Goal: Information Seeking & Learning: Get advice/opinions

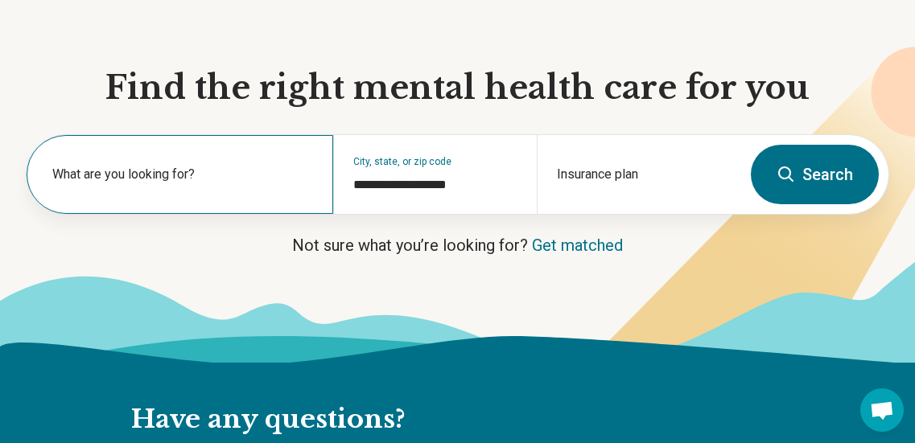
scroll to position [145, 0]
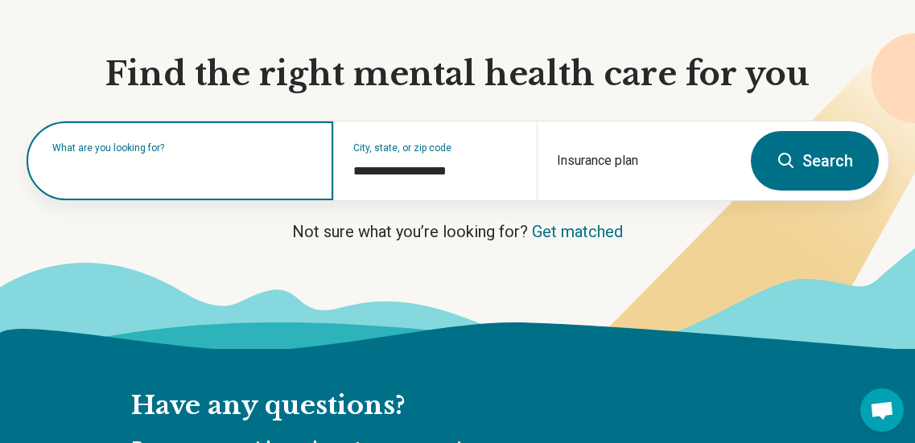
click at [203, 174] on input "text" at bounding box center [183, 168] width 262 height 19
click at [253, 170] on input "text" at bounding box center [183, 168] width 262 height 19
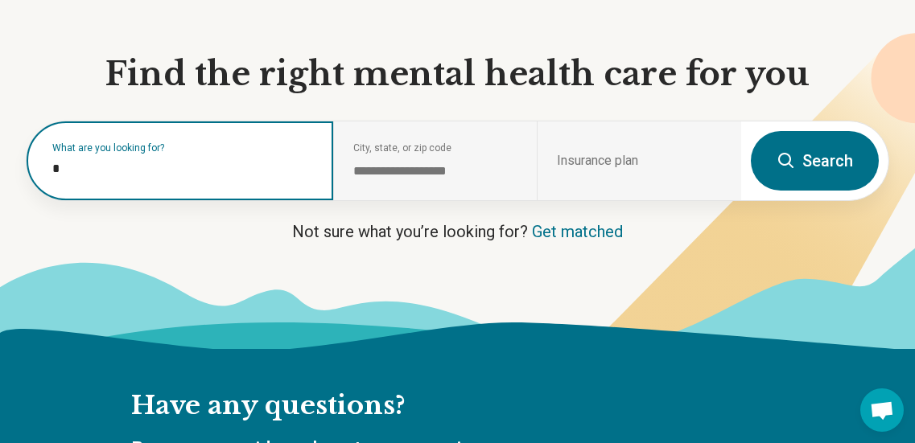
type input "**"
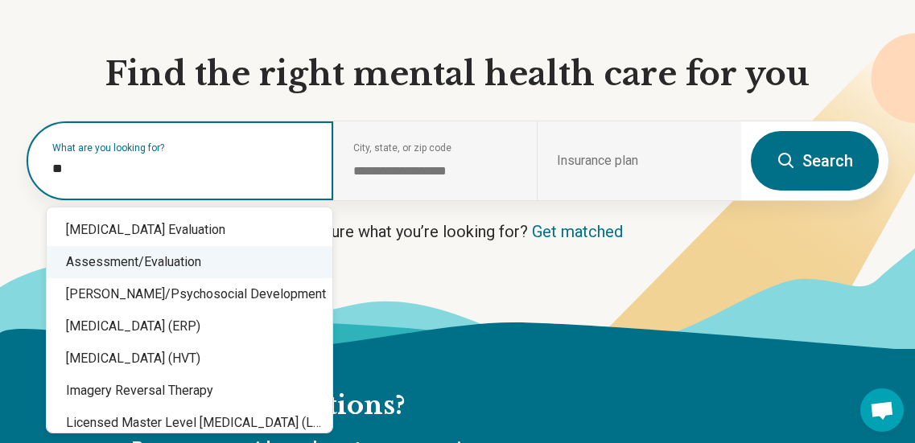
click at [204, 262] on div "Assessment/Evaluation" at bounding box center [190, 262] width 286 height 32
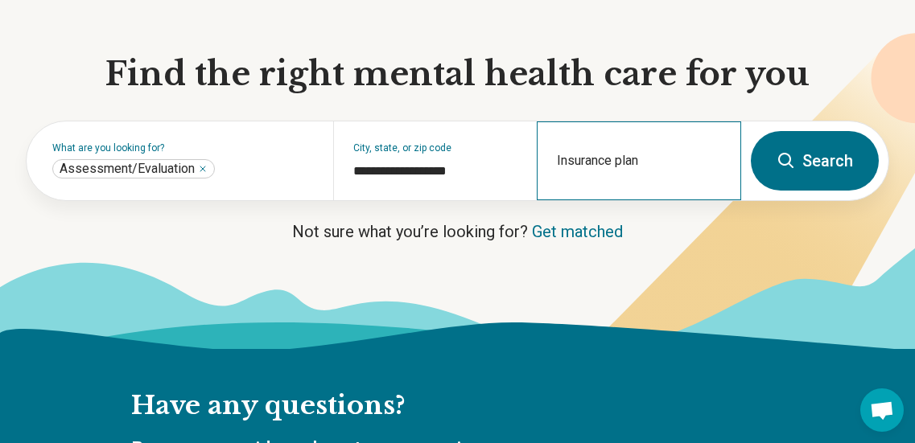
click at [595, 159] on div "Insurance plan" at bounding box center [639, 160] width 204 height 79
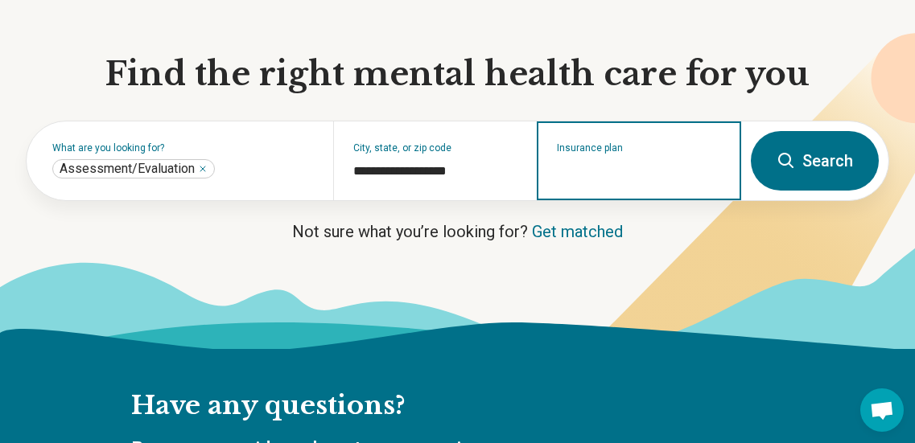
type input "*"
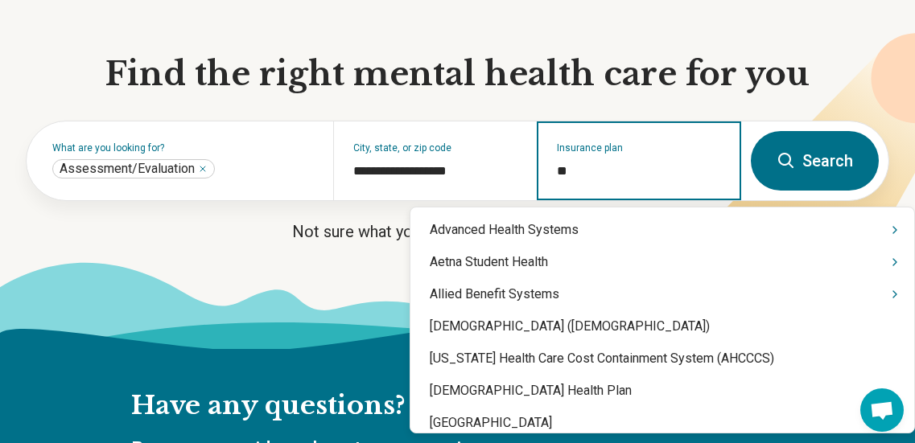
type input "*"
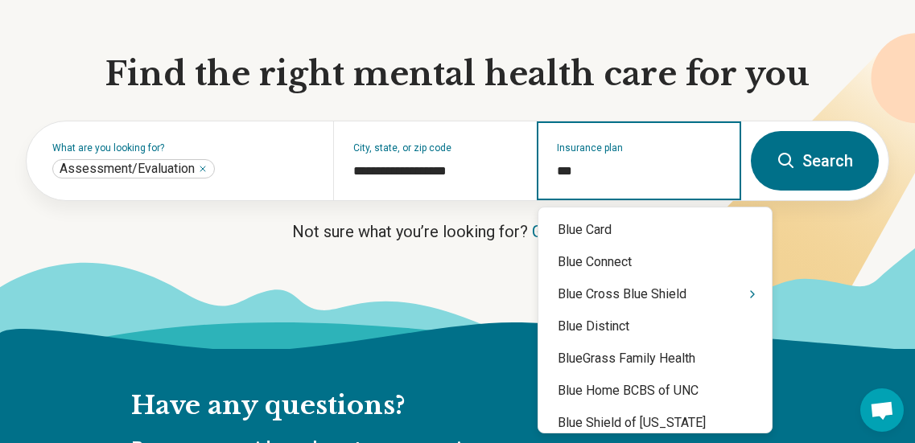
type input "****"
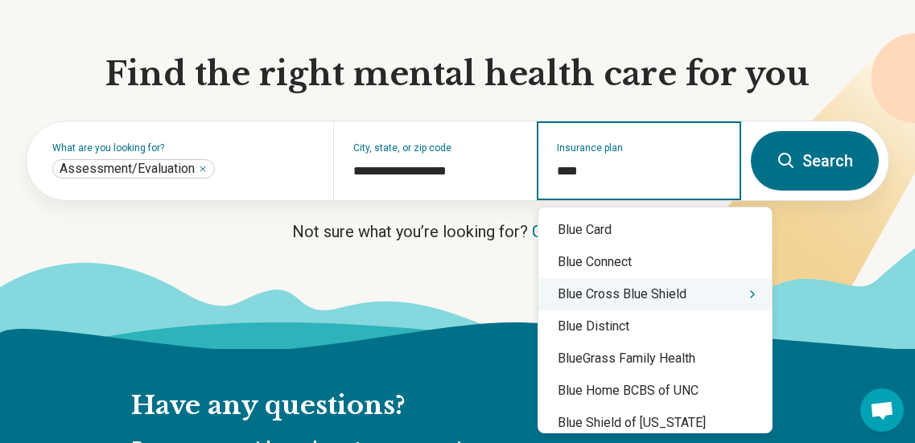
click at [640, 296] on div "Blue Cross Blue Shield" at bounding box center [654, 294] width 233 height 32
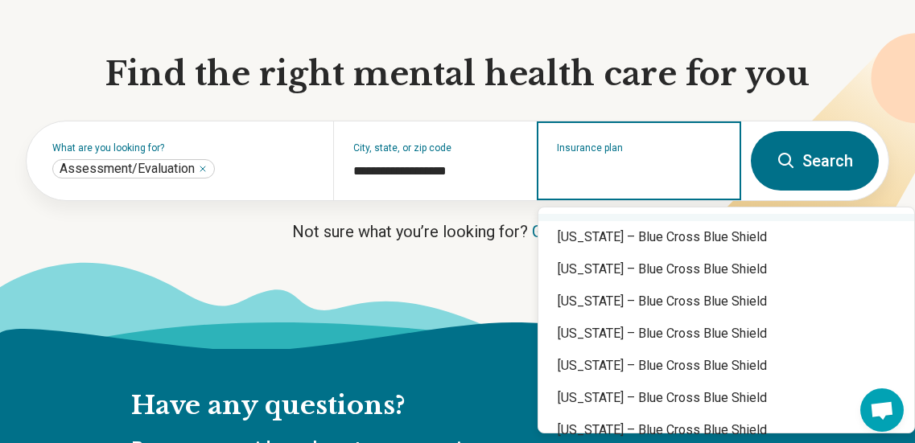
scroll to position [861, 0]
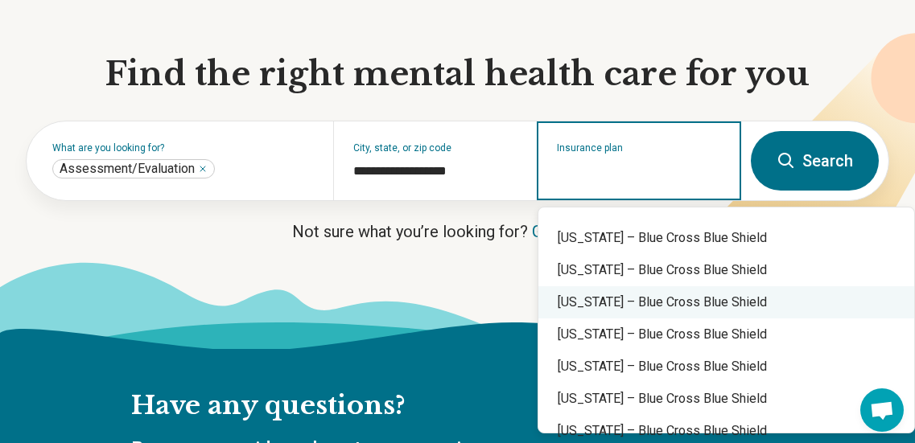
click at [641, 315] on div "[US_STATE] – Blue Cross Blue Shield" at bounding box center [726, 302] width 376 height 32
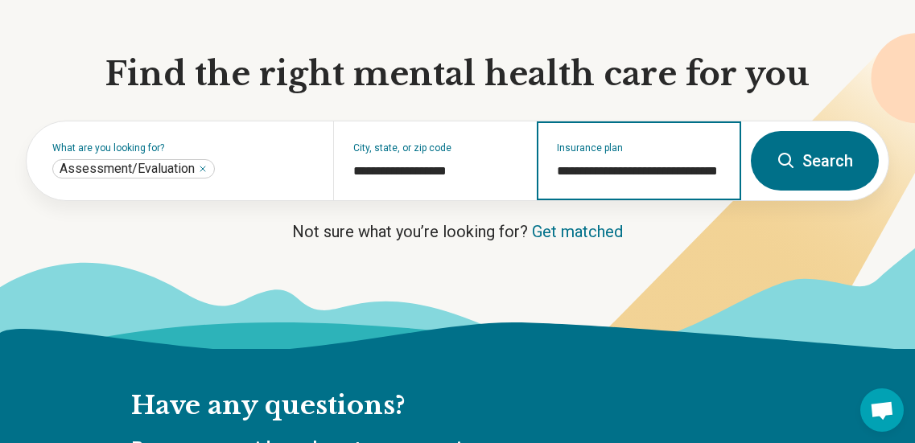
type input "**********"
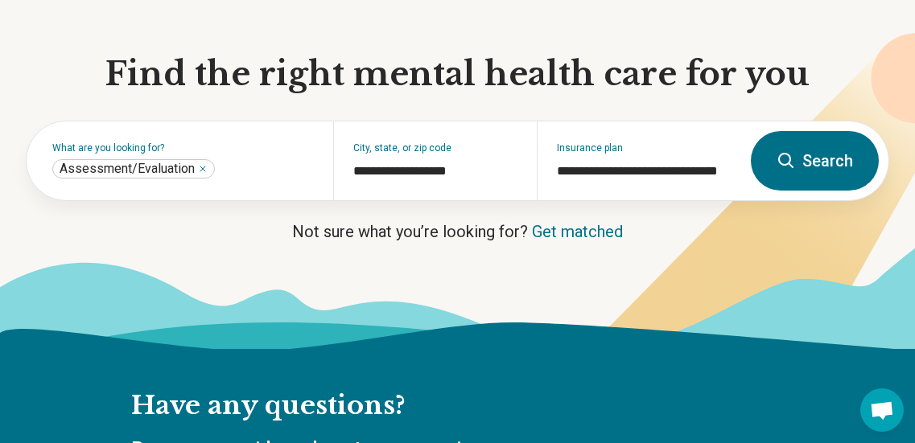
click at [826, 155] on button "Search" at bounding box center [815, 161] width 128 height 60
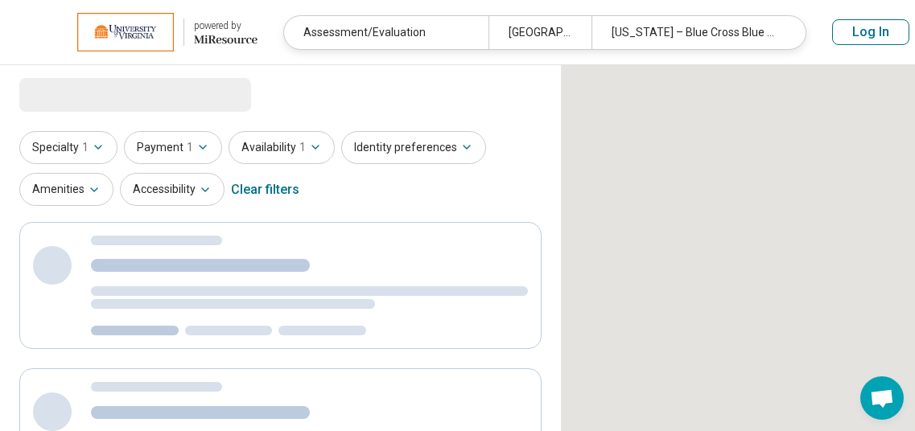
select select "***"
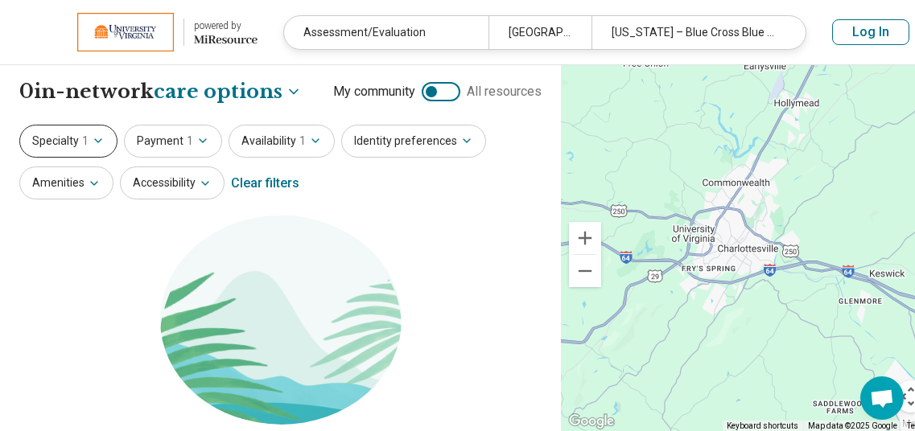
click at [43, 148] on button "Specialty 1" at bounding box center [68, 141] width 98 height 33
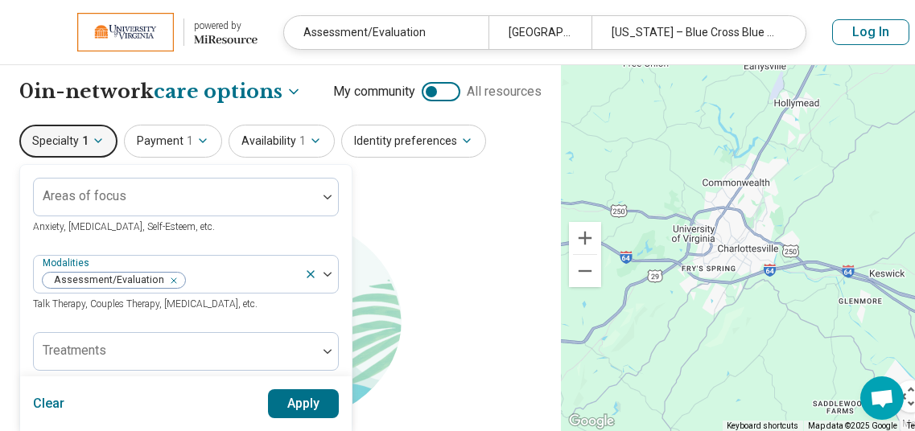
click at [448, 200] on div "Specialty 1 Areas of focus Anxiety, [MEDICAL_DATA], Self-Esteem, etc. Modalitie…" at bounding box center [280, 164] width 522 height 78
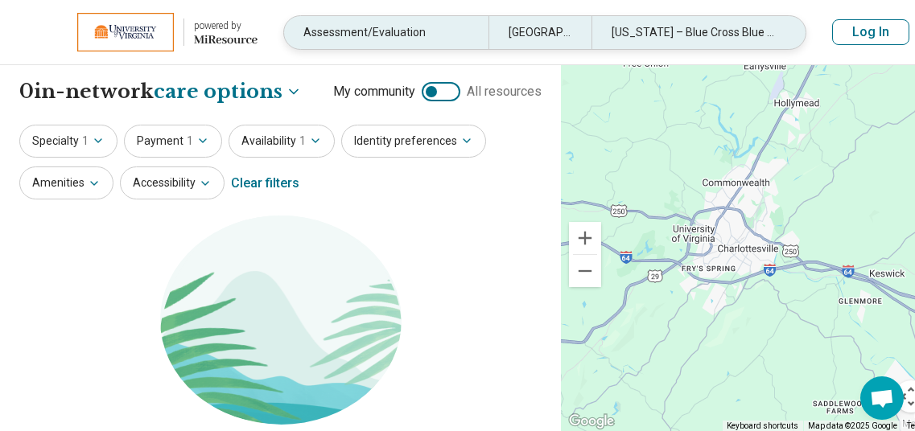
click at [679, 39] on div "[US_STATE] – Blue Cross Blue Shield" at bounding box center [693, 32] width 204 height 33
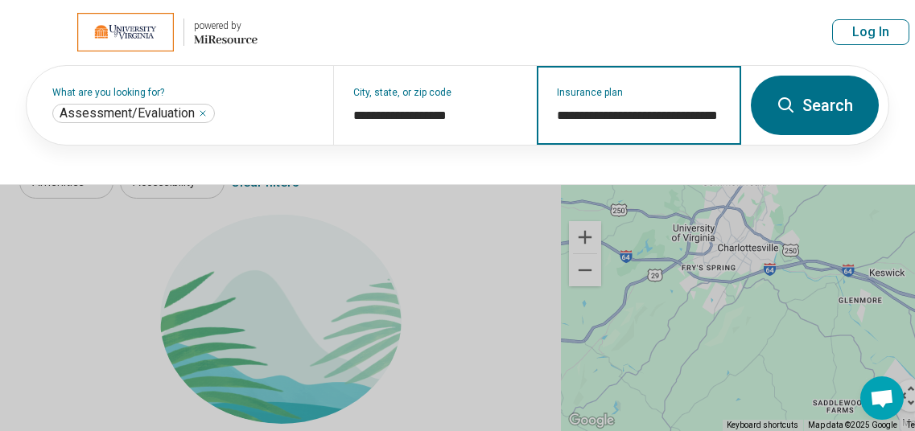
click at [607, 115] on input "**********" at bounding box center [639, 115] width 165 height 19
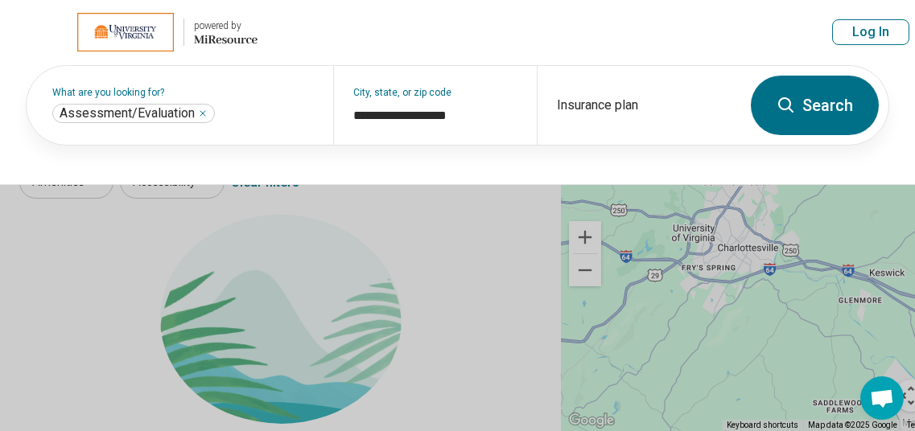
click at [839, 87] on button "Search" at bounding box center [815, 106] width 128 height 60
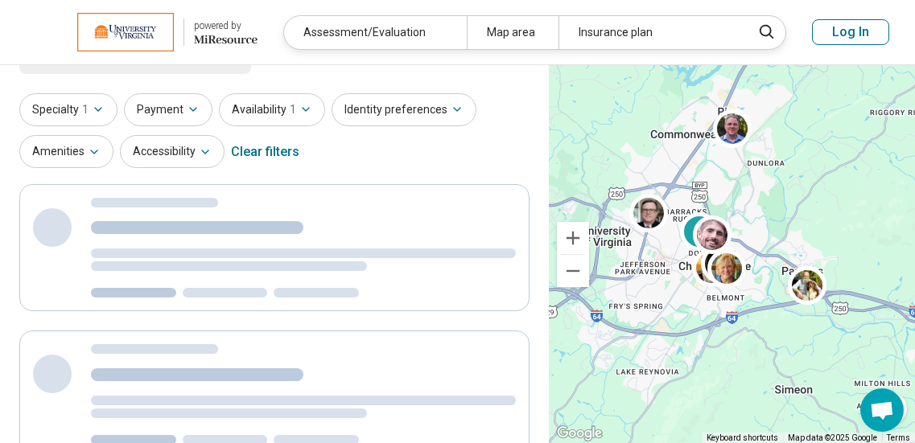
scroll to position [13, 0]
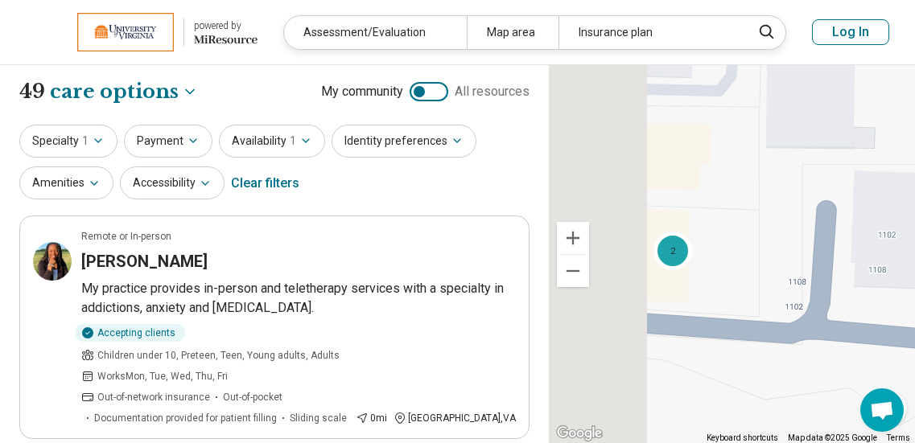
drag, startPoint x: 643, startPoint y: 223, endPoint x: 830, endPoint y: 194, distance: 189.7
click at [830, 194] on div "2" at bounding box center [732, 254] width 366 height 379
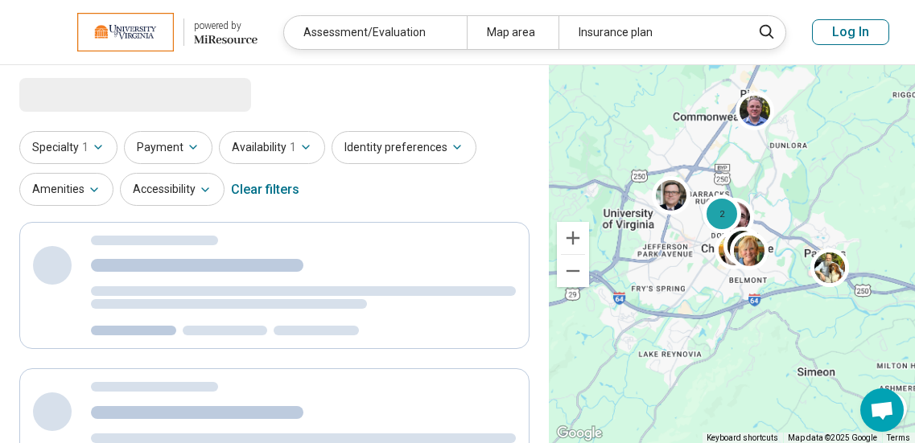
select select "***"
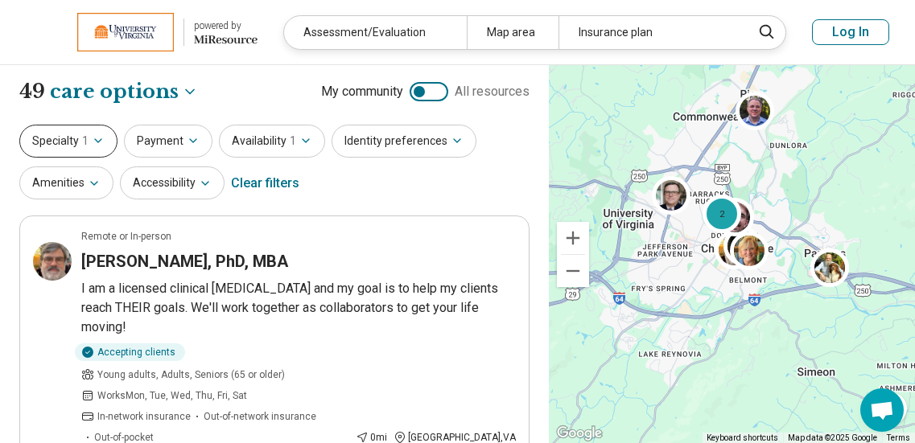
click at [76, 140] on button "Specialty 1" at bounding box center [68, 141] width 98 height 33
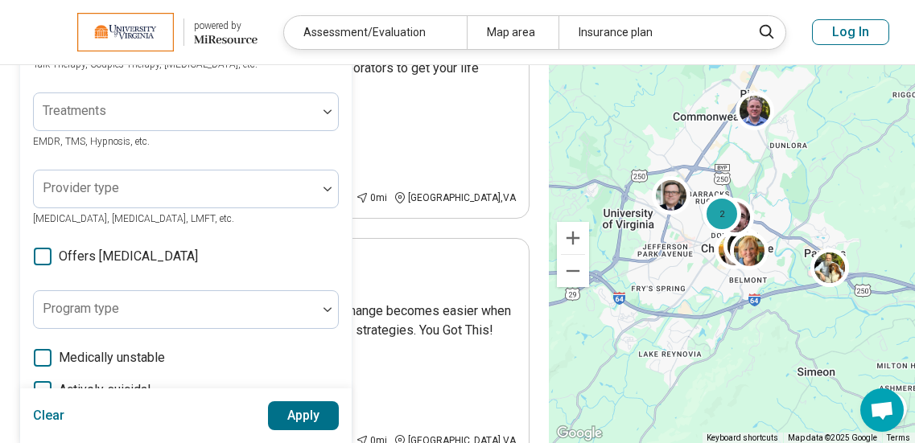
scroll to position [250, 0]
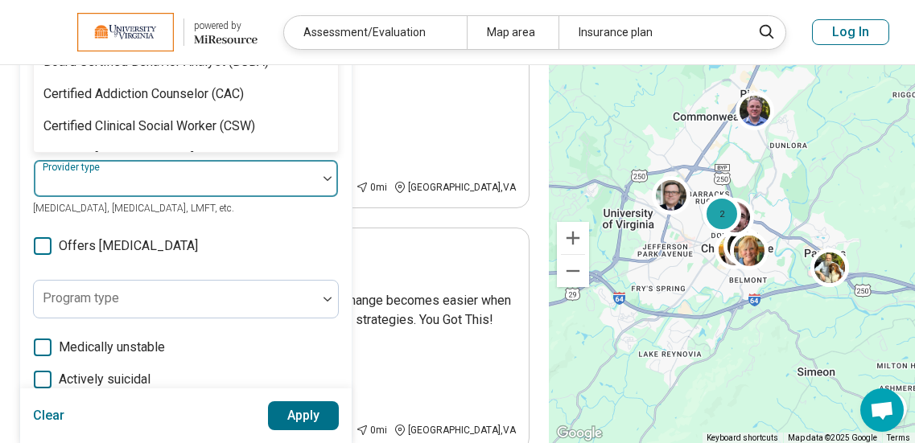
click at [250, 188] on div at bounding box center [175, 185] width 270 height 23
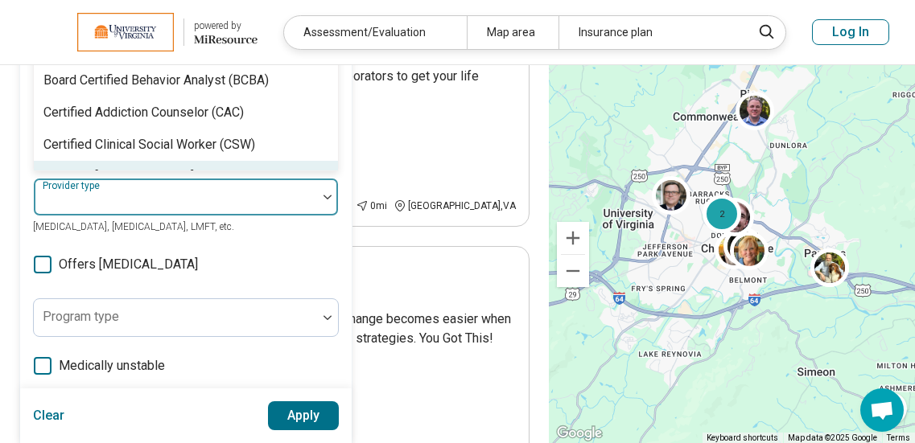
scroll to position [233, 0]
click at [236, 224] on div "69 results available. Use Up and Down to choose options, press Enter to select …" at bounding box center [186, 206] width 306 height 58
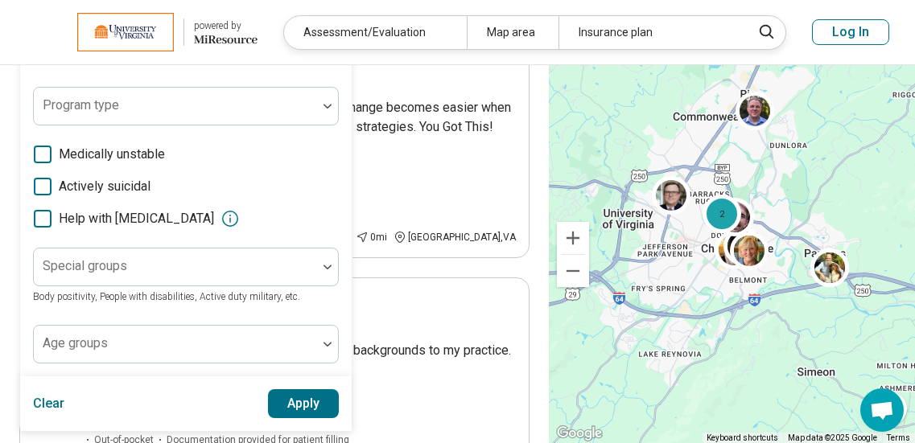
scroll to position [0, 0]
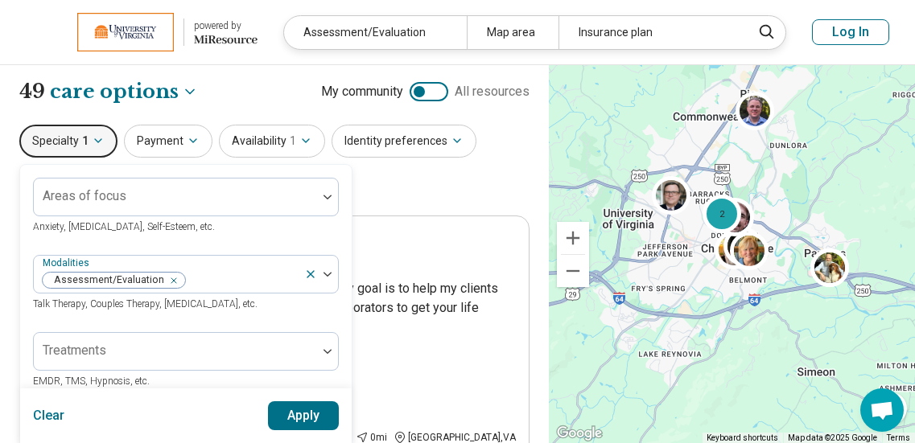
click at [92, 133] on button "Specialty 1" at bounding box center [68, 141] width 98 height 33
click at [414, 170] on div "Specialty 1 Areas of focus Anxiety, [MEDICAL_DATA], Self-Esteem, etc. Modalitie…" at bounding box center [274, 164] width 510 height 78
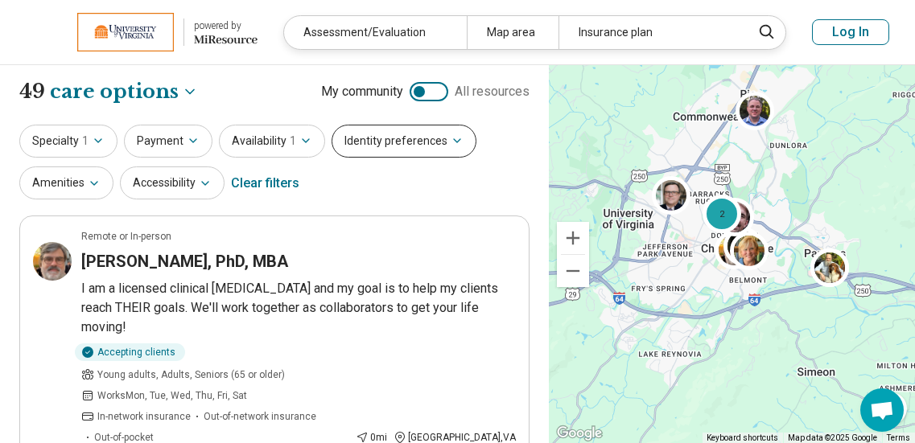
click at [418, 136] on button "Identity preferences" at bounding box center [404, 141] width 145 height 33
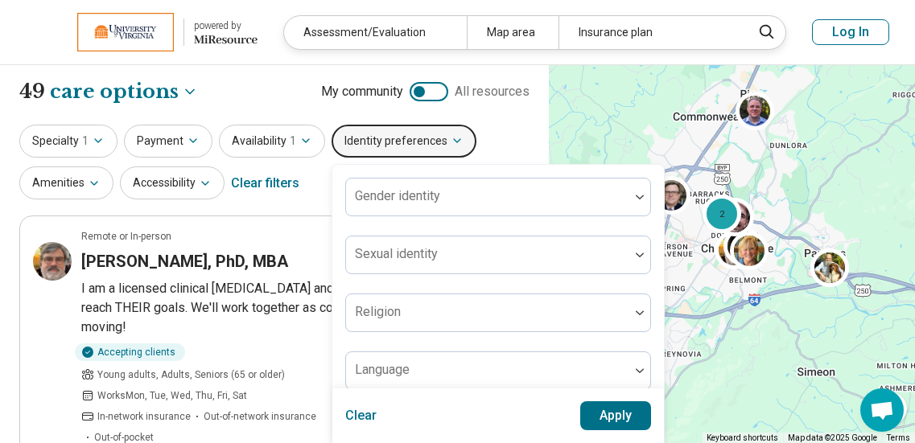
click at [418, 136] on button "Identity preferences" at bounding box center [404, 141] width 145 height 33
click at [266, 101] on div "**********" at bounding box center [274, 91] width 510 height 27
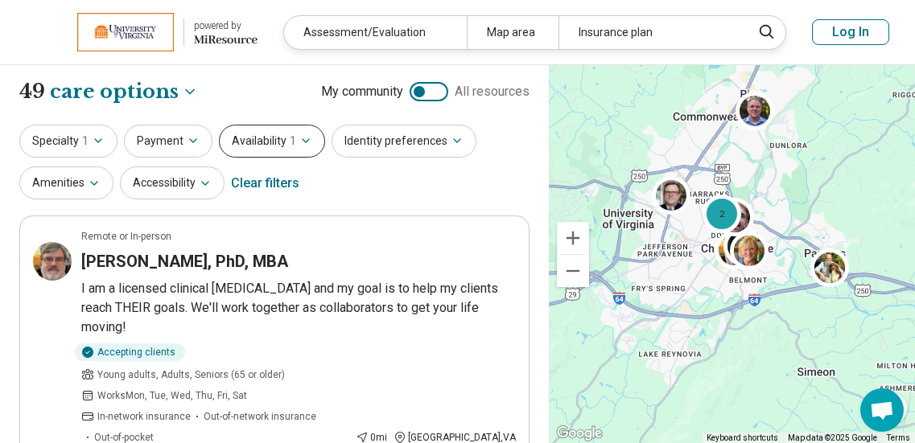
click at [287, 157] on button "Availability 1" at bounding box center [272, 141] width 106 height 33
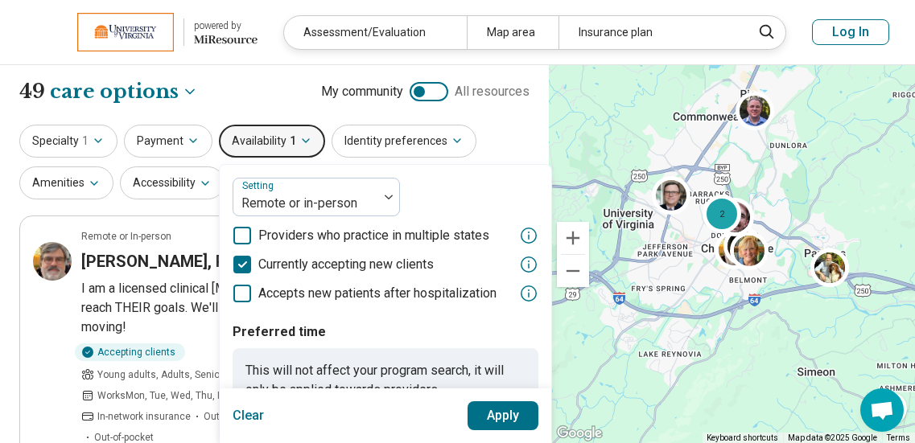
click at [237, 135] on button "Availability 1" at bounding box center [272, 141] width 106 height 33
click at [172, 135] on button "Payment" at bounding box center [168, 141] width 89 height 33
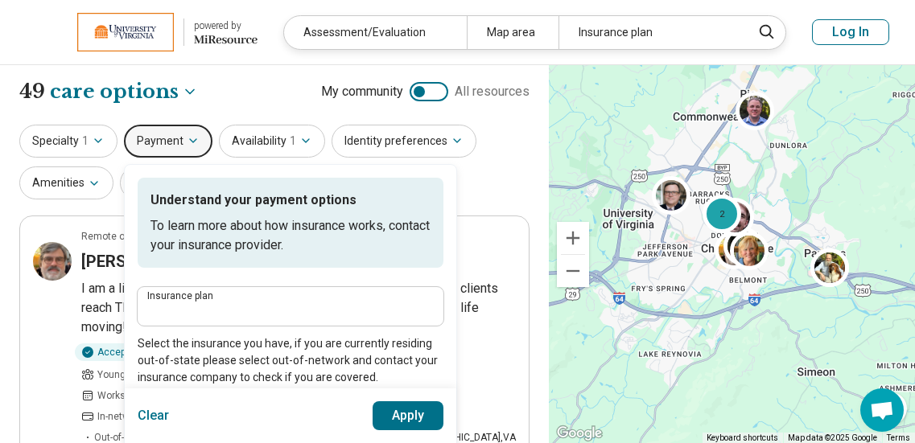
click at [169, 133] on button "Payment" at bounding box center [168, 141] width 89 height 33
click at [217, 93] on div "**********" at bounding box center [274, 91] width 510 height 27
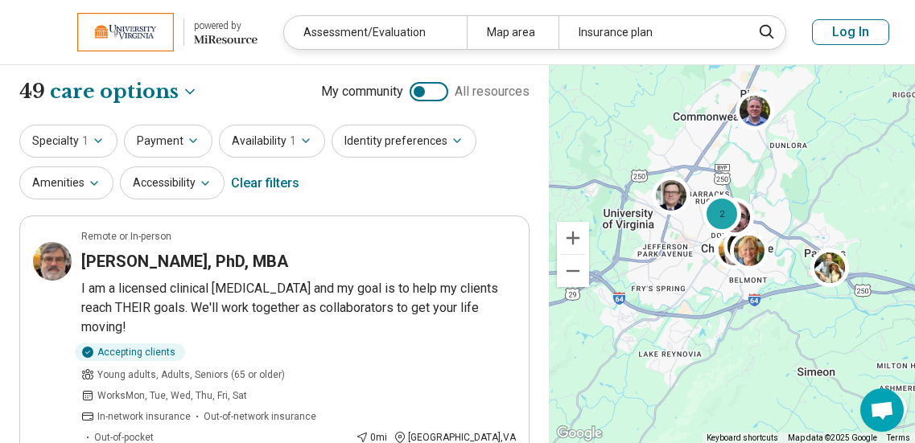
click at [150, 175] on button "Accessibility" at bounding box center [172, 183] width 105 height 33
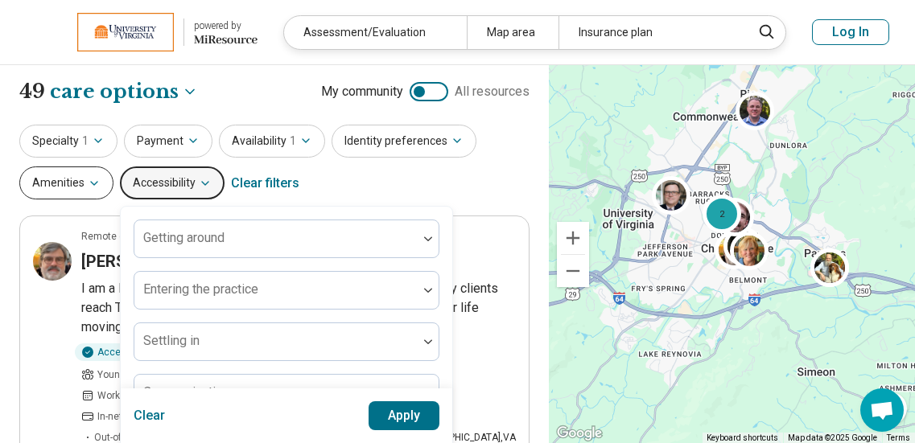
click at [60, 196] on button "Amenities" at bounding box center [66, 183] width 94 height 33
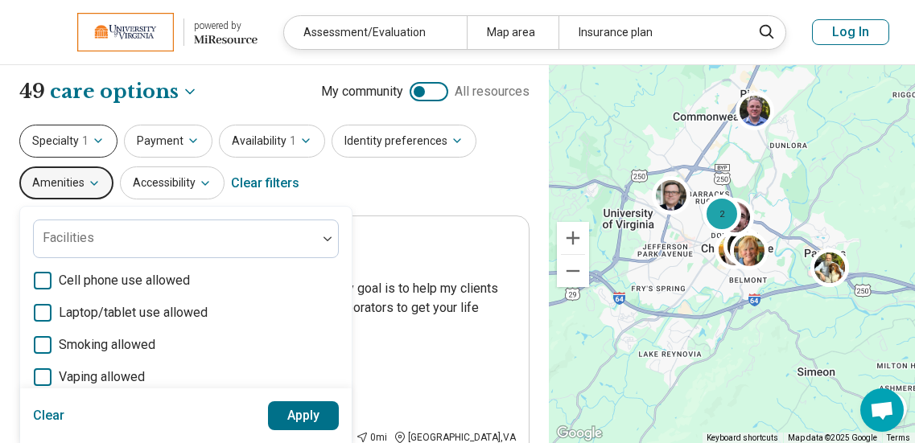
click at [99, 152] on button "Specialty 1" at bounding box center [68, 141] width 98 height 33
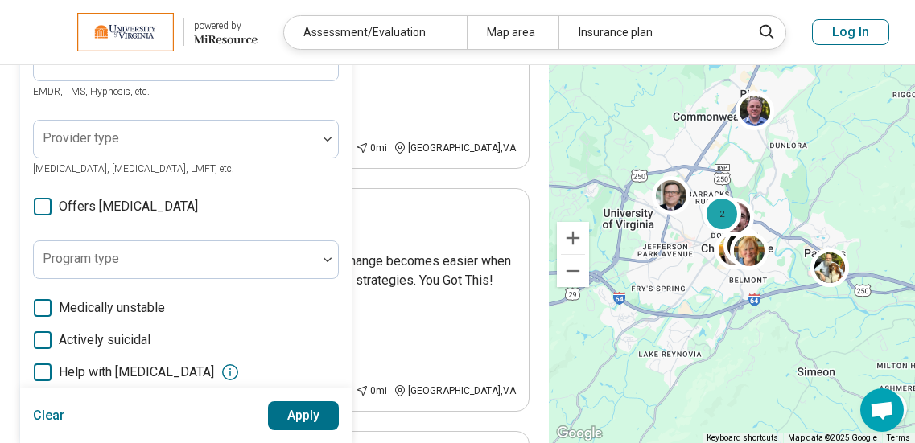
scroll to position [315, 0]
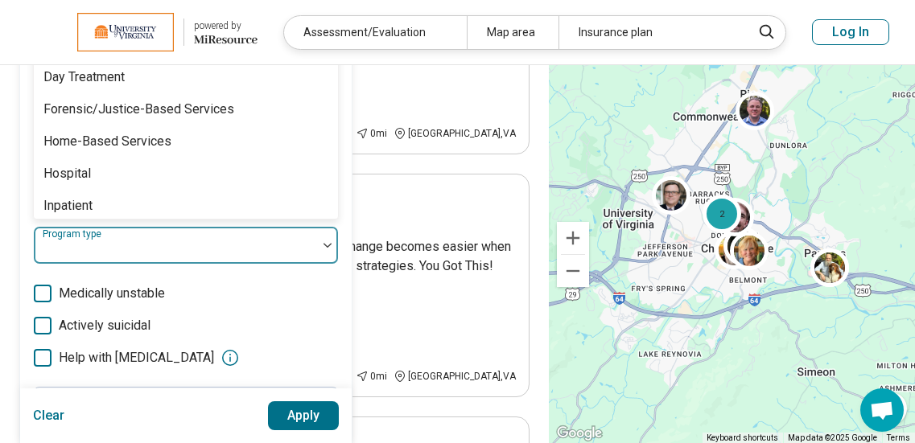
click at [186, 226] on div "18 results available. Use Up and Down to choose options, press Enter to select …" at bounding box center [186, 245] width 306 height 39
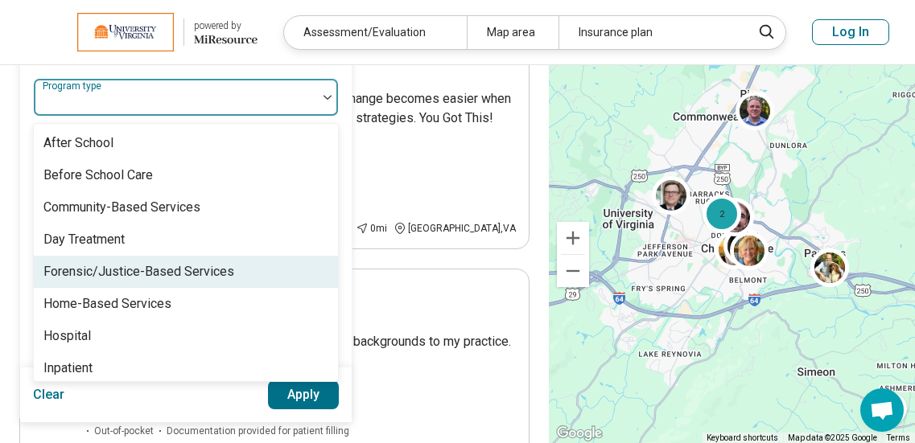
scroll to position [456, 0]
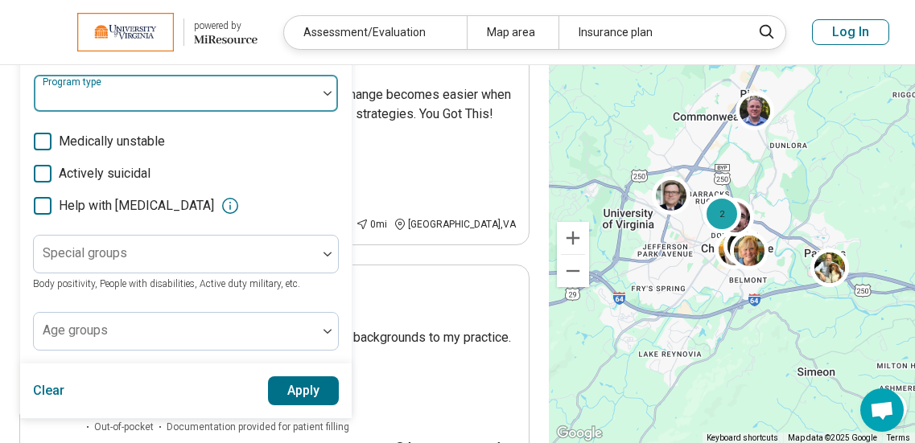
click at [274, 100] on div at bounding box center [175, 100] width 270 height 23
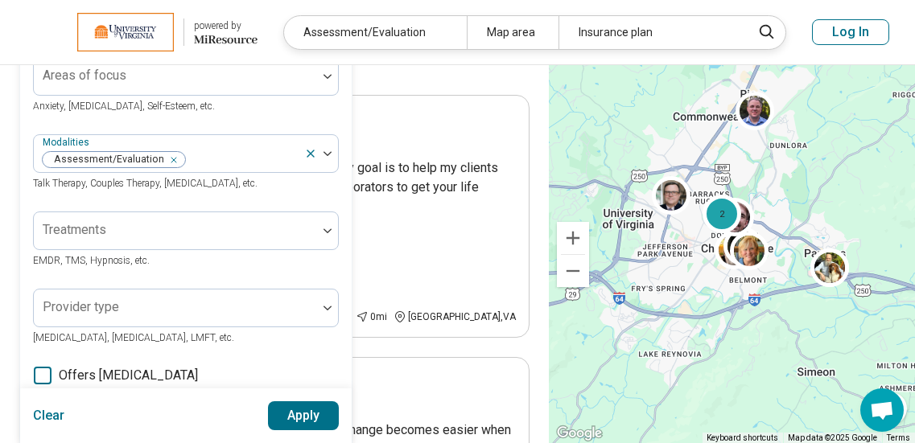
scroll to position [0, 0]
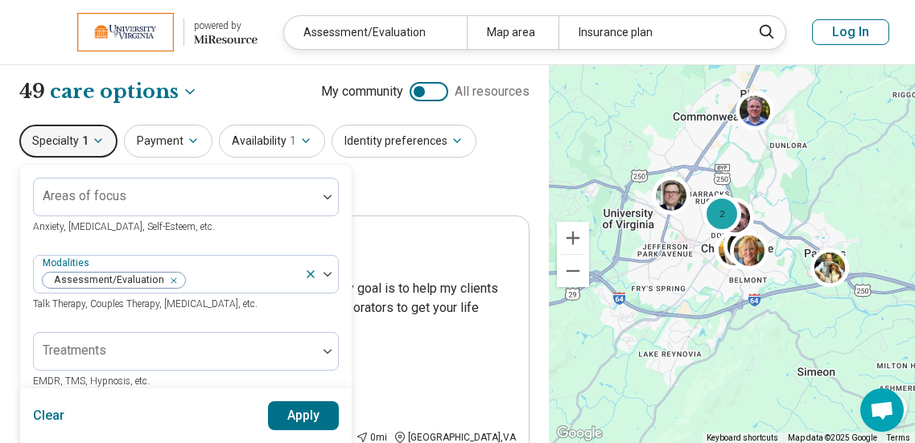
click at [423, 188] on div "Specialty 1 Areas of focus Anxiety, [MEDICAL_DATA], Self-Esteem, etc. Modalitie…" at bounding box center [274, 164] width 510 height 78
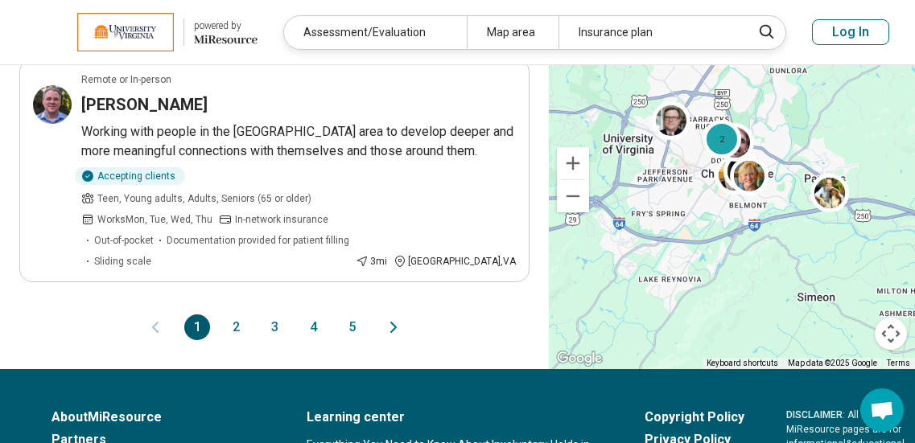
scroll to position [2238, 0]
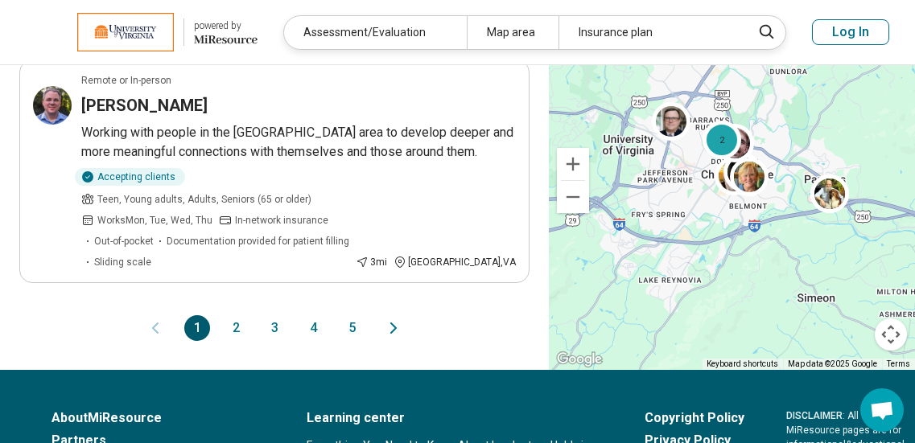
click at [356, 326] on button "5" at bounding box center [352, 328] width 26 height 26
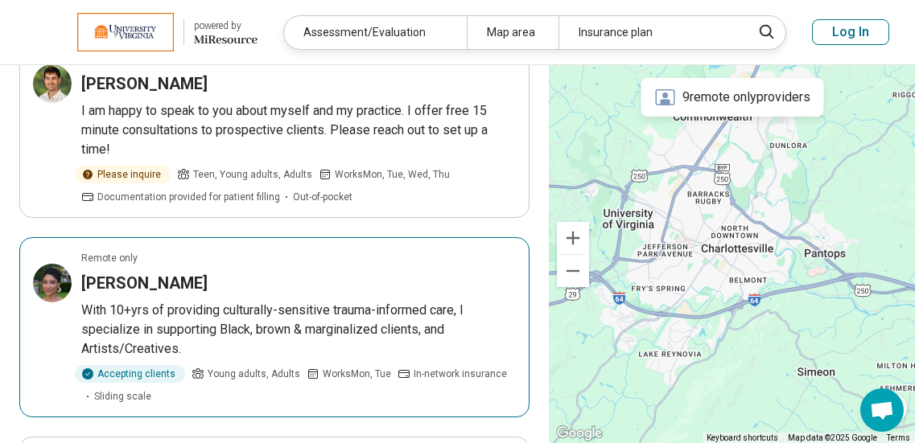
scroll to position [780, 0]
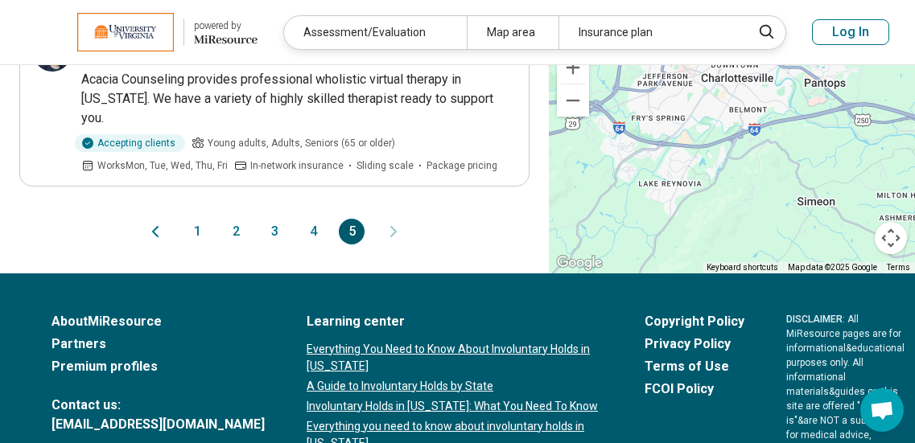
click at [195, 219] on button "1" at bounding box center [197, 232] width 26 height 26
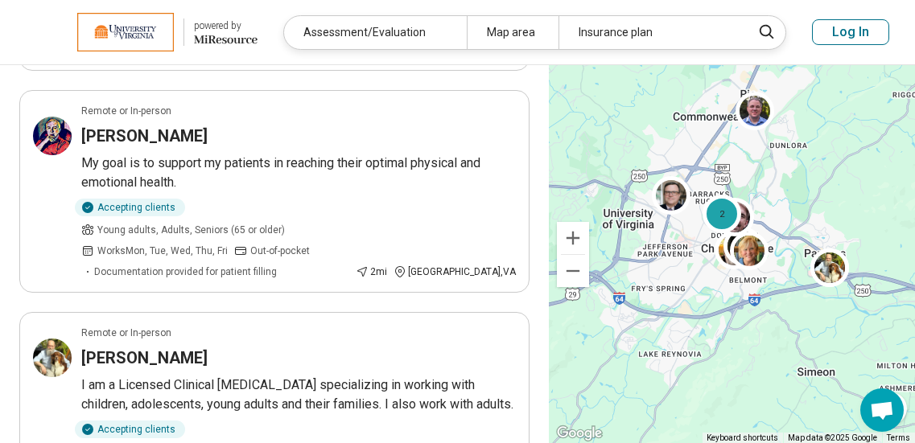
scroll to position [0, 0]
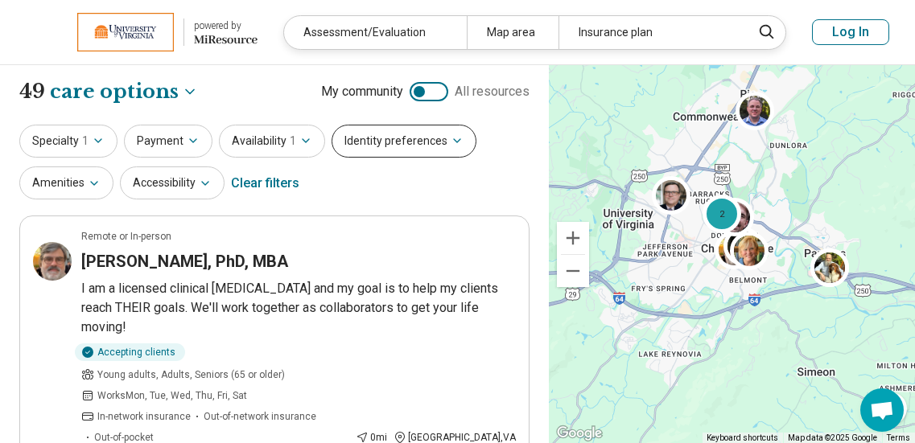
click at [415, 150] on button "Identity preferences" at bounding box center [404, 141] width 145 height 33
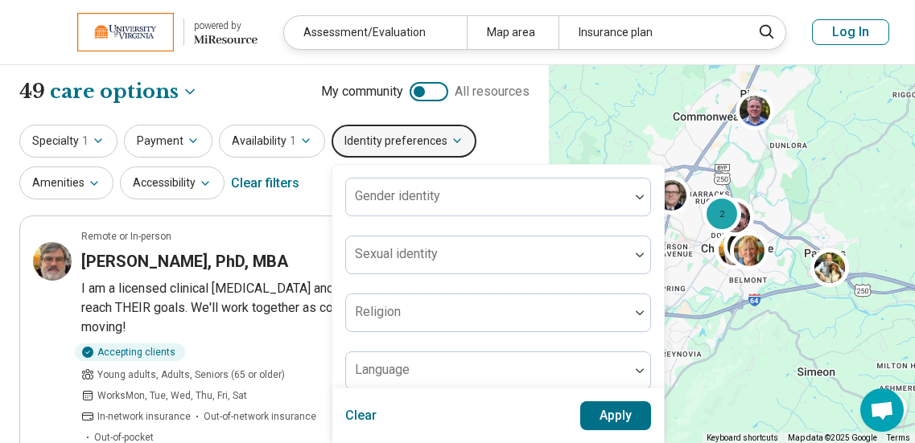
click at [415, 150] on button "Identity preferences" at bounding box center [404, 141] width 145 height 33
click at [396, 128] on button "Identity preferences" at bounding box center [404, 141] width 145 height 33
click at [488, 126] on div "Specialty 1 Payment Availability 1 Identity preferences Gender identity Sexual …" at bounding box center [274, 164] width 510 height 78
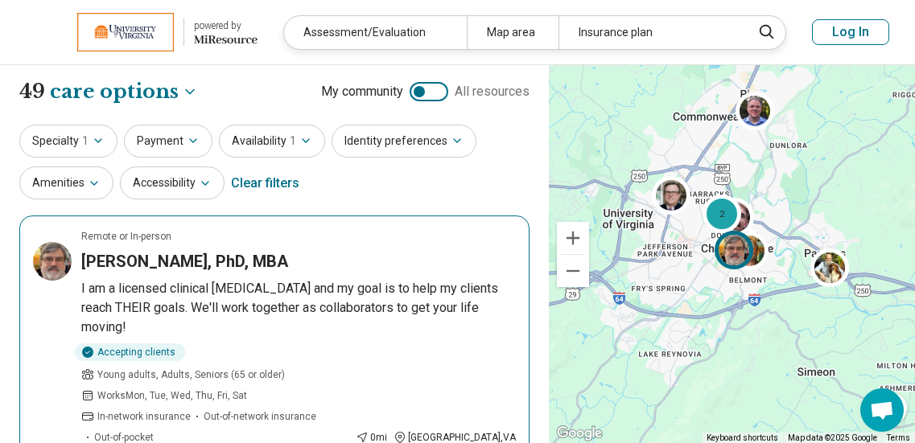
click at [358, 264] on div "[PERSON_NAME], PhD, MBA" at bounding box center [298, 261] width 434 height 23
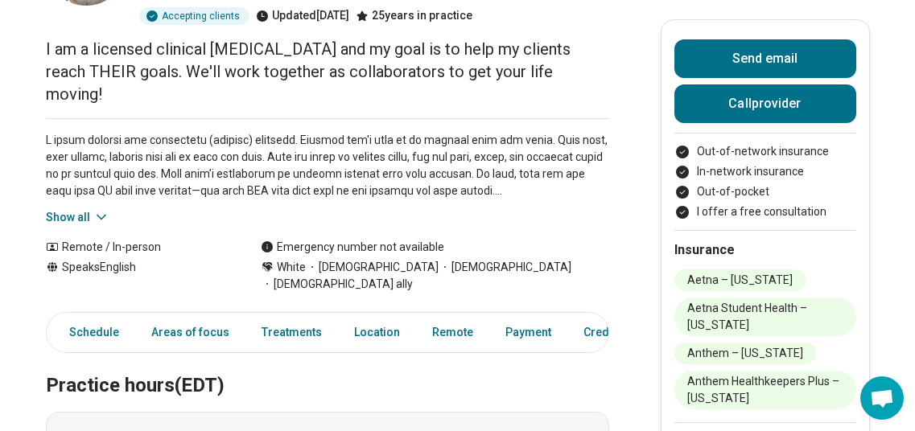
scroll to position [169, 0]
click at [69, 208] on button "Show all" at bounding box center [78, 216] width 64 height 17
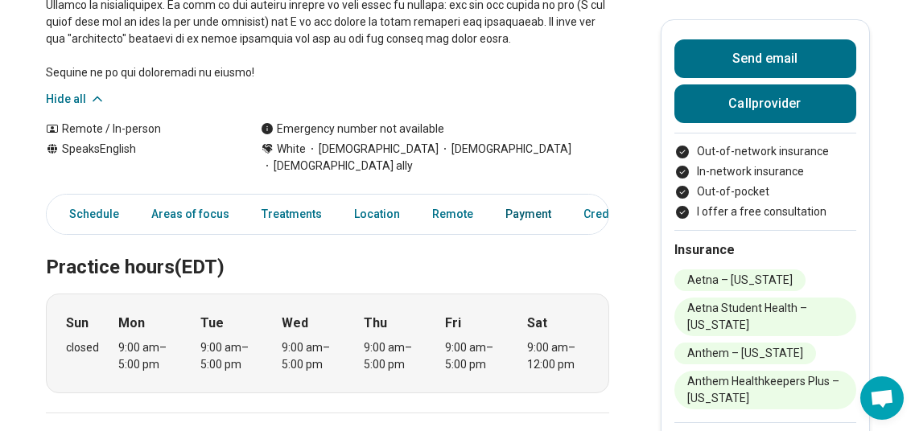
scroll to position [524, 0]
click at [508, 197] on link "Payment" at bounding box center [528, 213] width 65 height 33
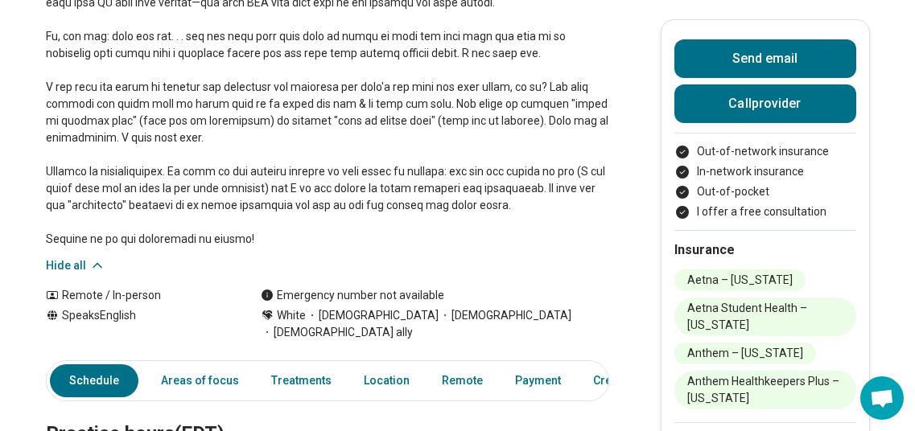
scroll to position [540, 0]
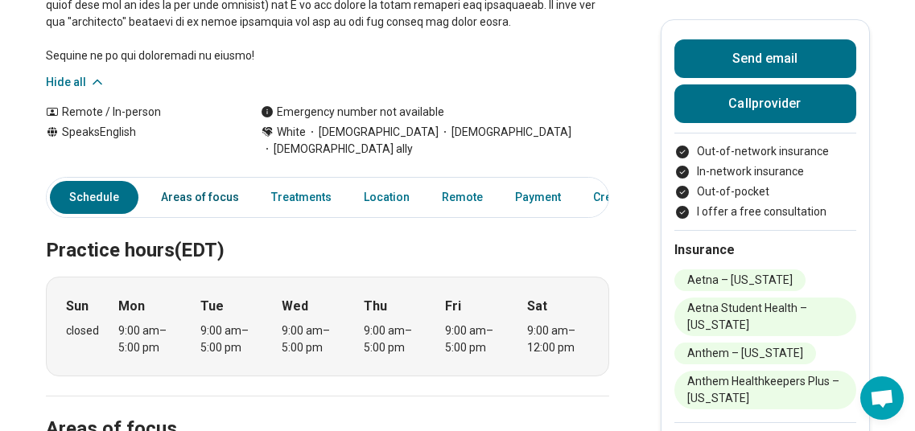
click at [191, 181] on link "Areas of focus" at bounding box center [199, 197] width 97 height 33
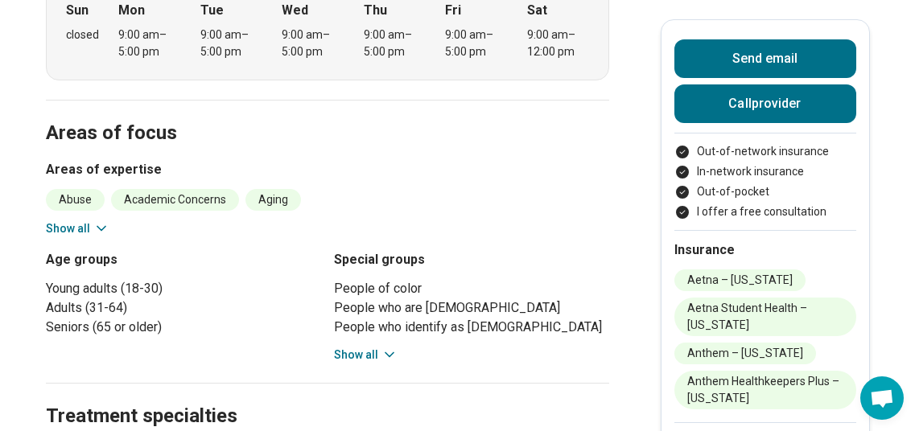
scroll to position [859, 0]
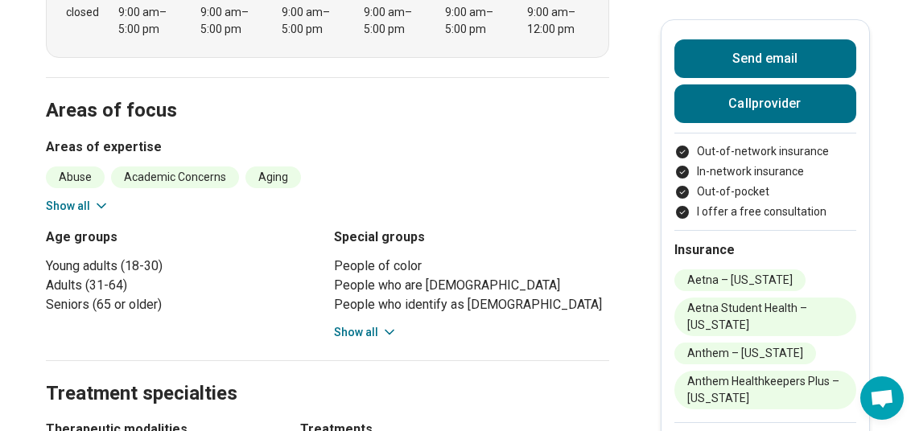
click at [97, 198] on icon at bounding box center [101, 206] width 16 height 16
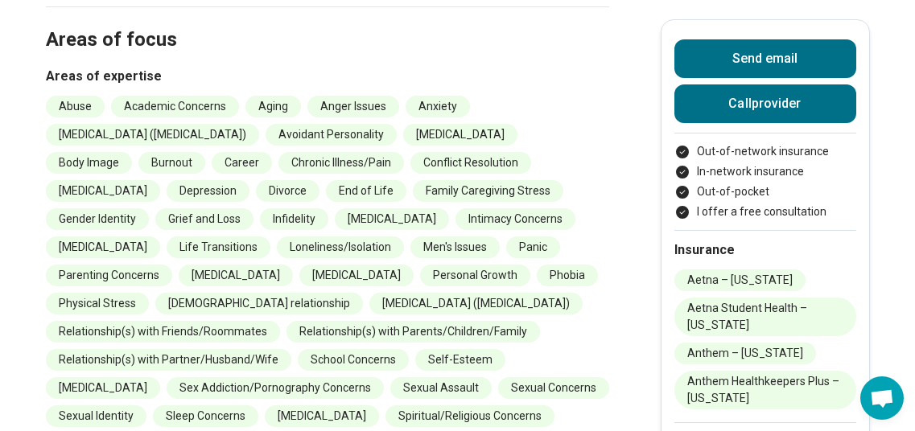
scroll to position [929, 0]
